Goal: Task Accomplishment & Management: Use online tool/utility

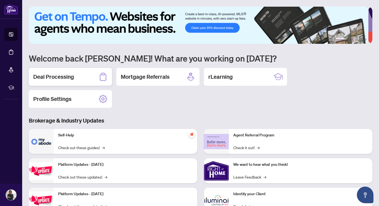
click at [81, 76] on div "Deal Processing" at bounding box center [70, 77] width 83 height 18
